Goal: Find specific page/section: Find specific page/section

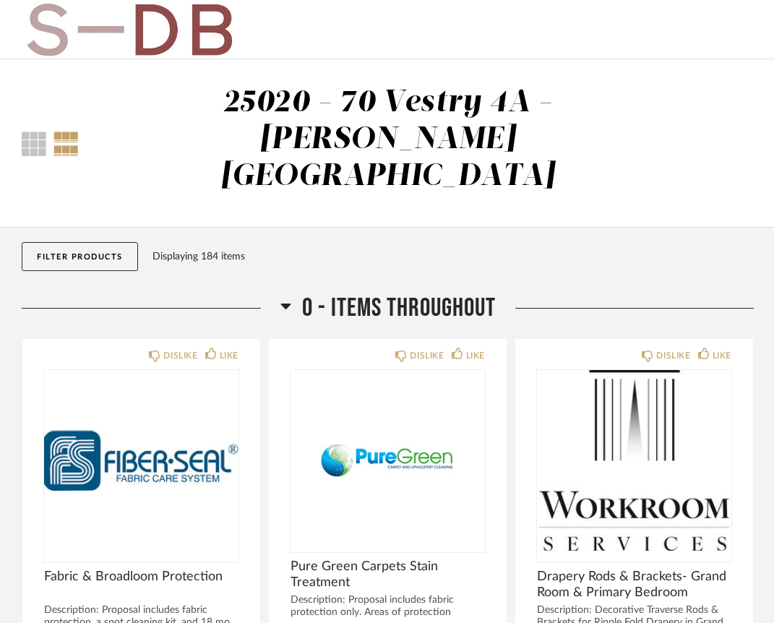
click at [100, 242] on button "Filter Products" at bounding box center [80, 256] width 116 height 29
click at [0, 0] on div "Recently Added Items" at bounding box center [0, 0] width 0 height 0
click at [0, 0] on input "Recently Added Items" at bounding box center [0, 0] width 0 height 0
checkbox input "true"
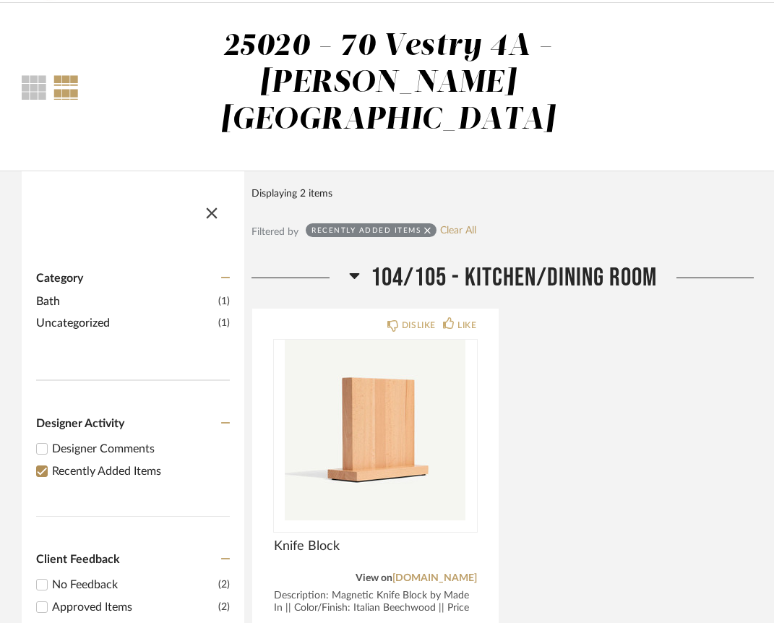
scroll to position [232, 0]
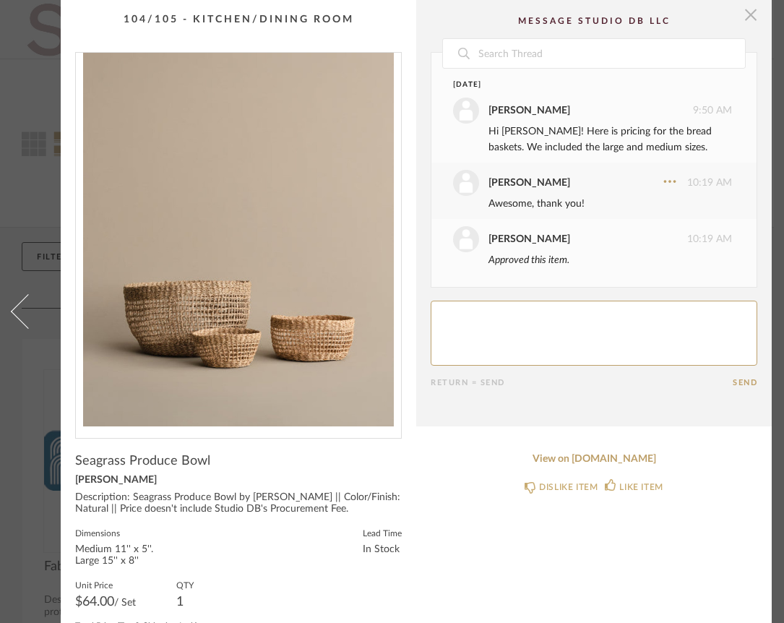
click at [751, 16] on span "button" at bounding box center [750, 14] width 29 height 29
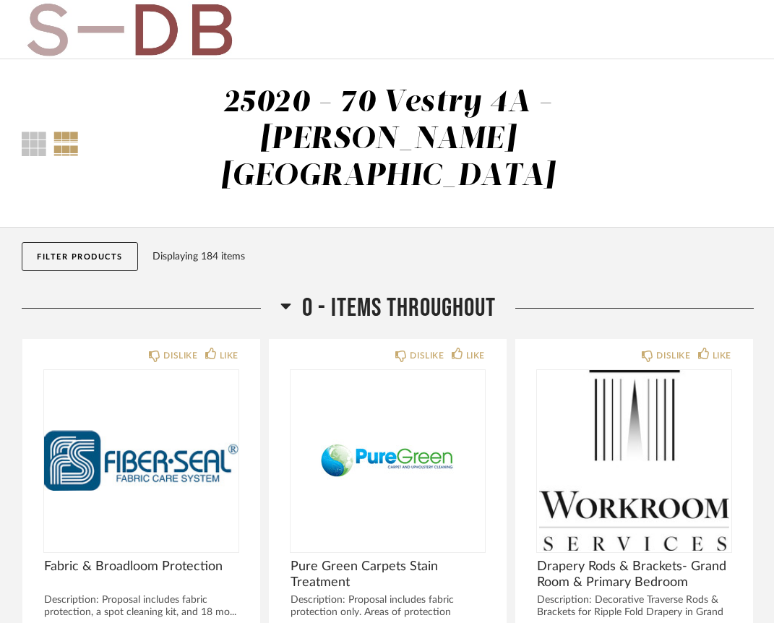
click at [113, 242] on button "Filter Products" at bounding box center [80, 256] width 116 height 29
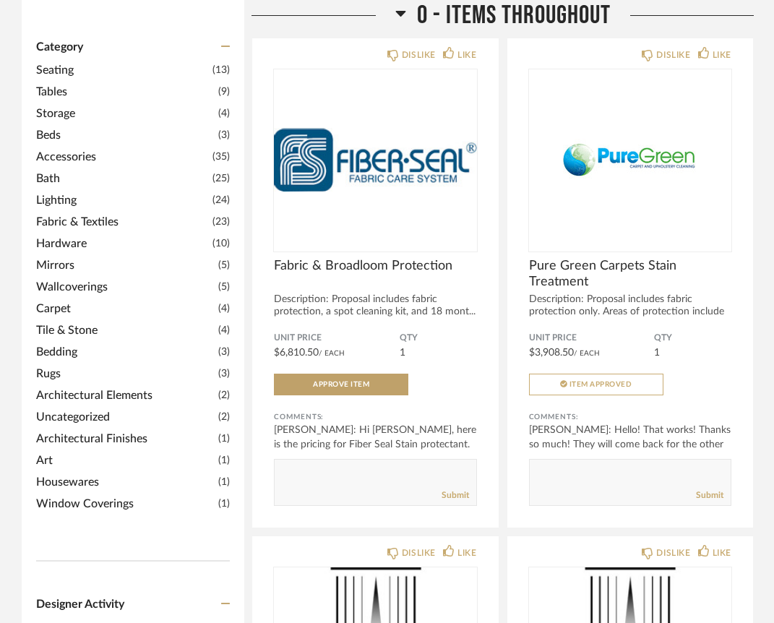
scroll to position [392, 0]
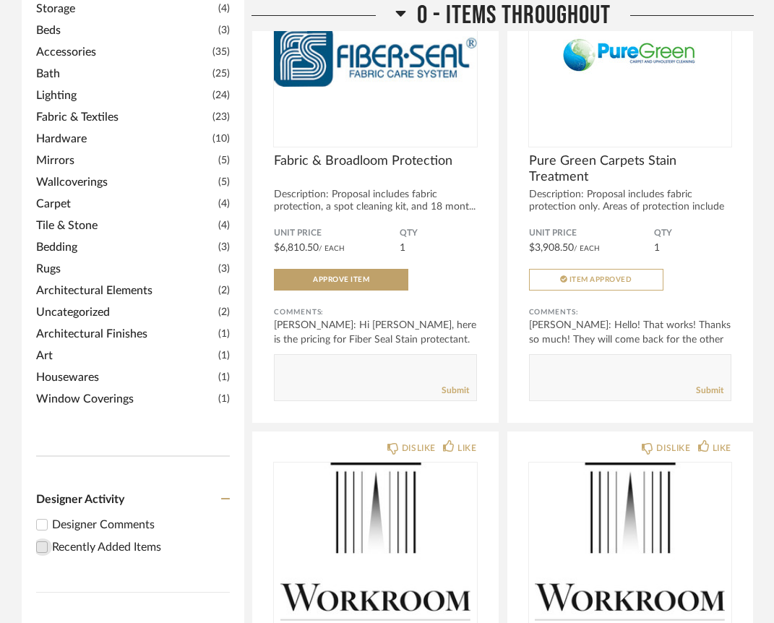
click at [44, 538] on input "Recently Added Items" at bounding box center [41, 546] width 17 height 17
checkbox input "true"
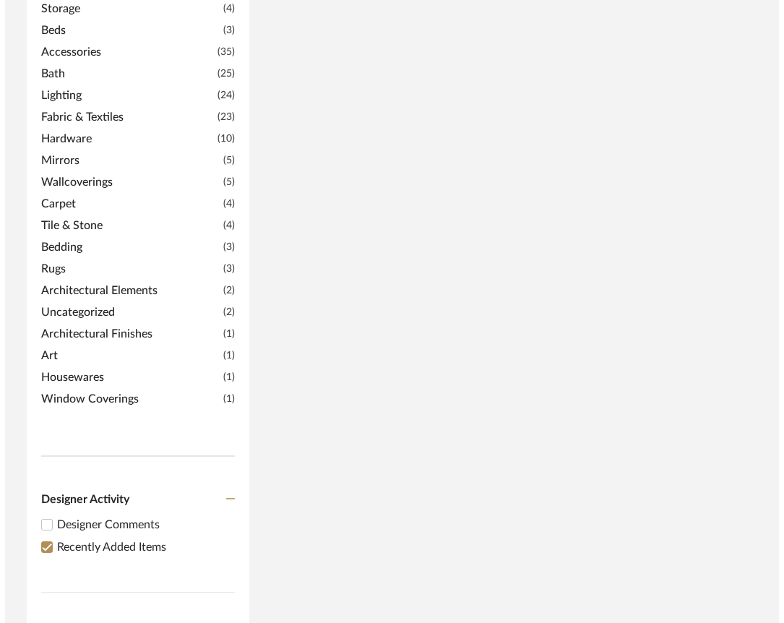
scroll to position [0, 0]
